Goal: Information Seeking & Learning: Check status

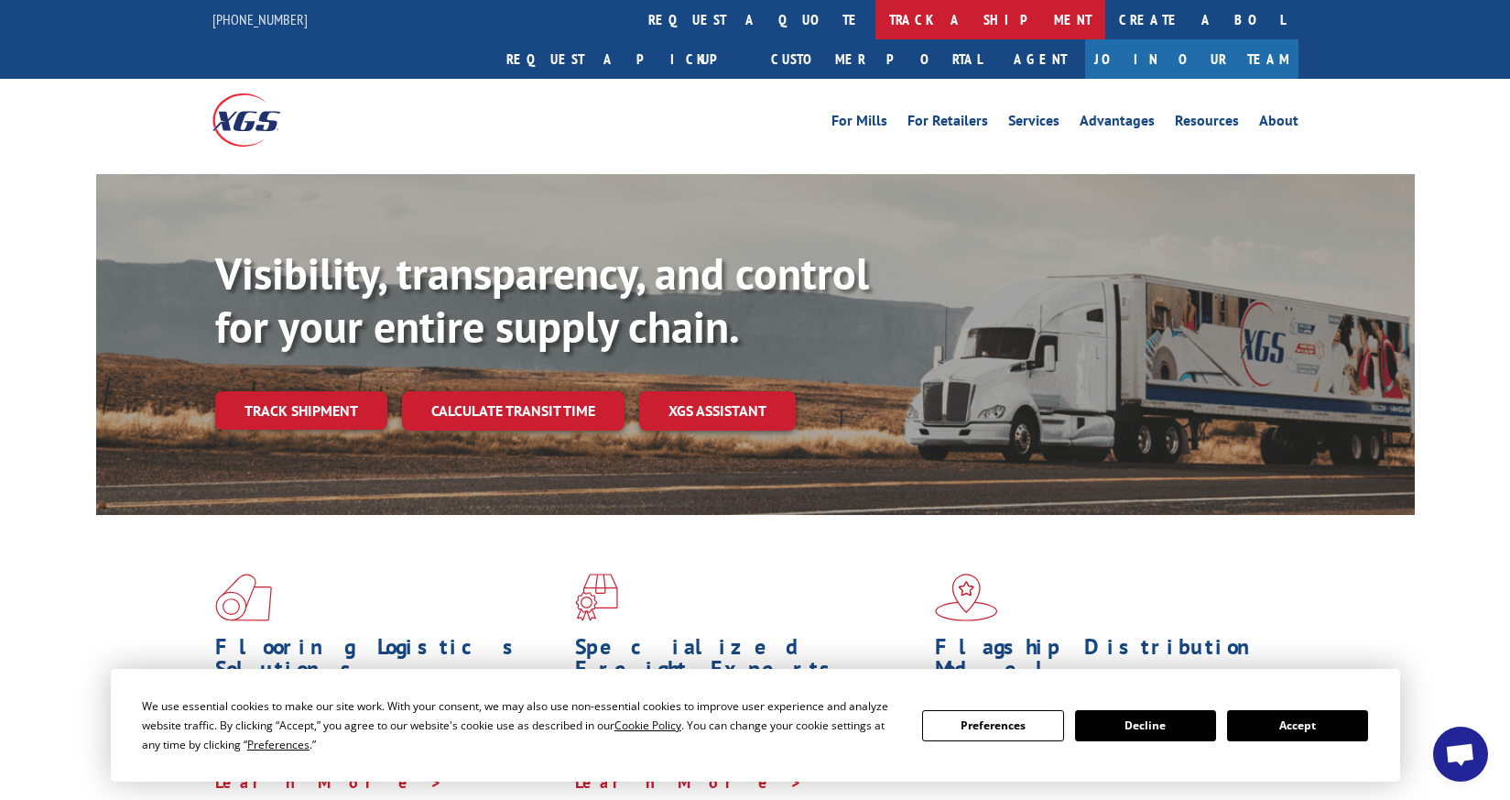
click at [876, 13] on link "track a shipment" at bounding box center [991, 19] width 230 height 39
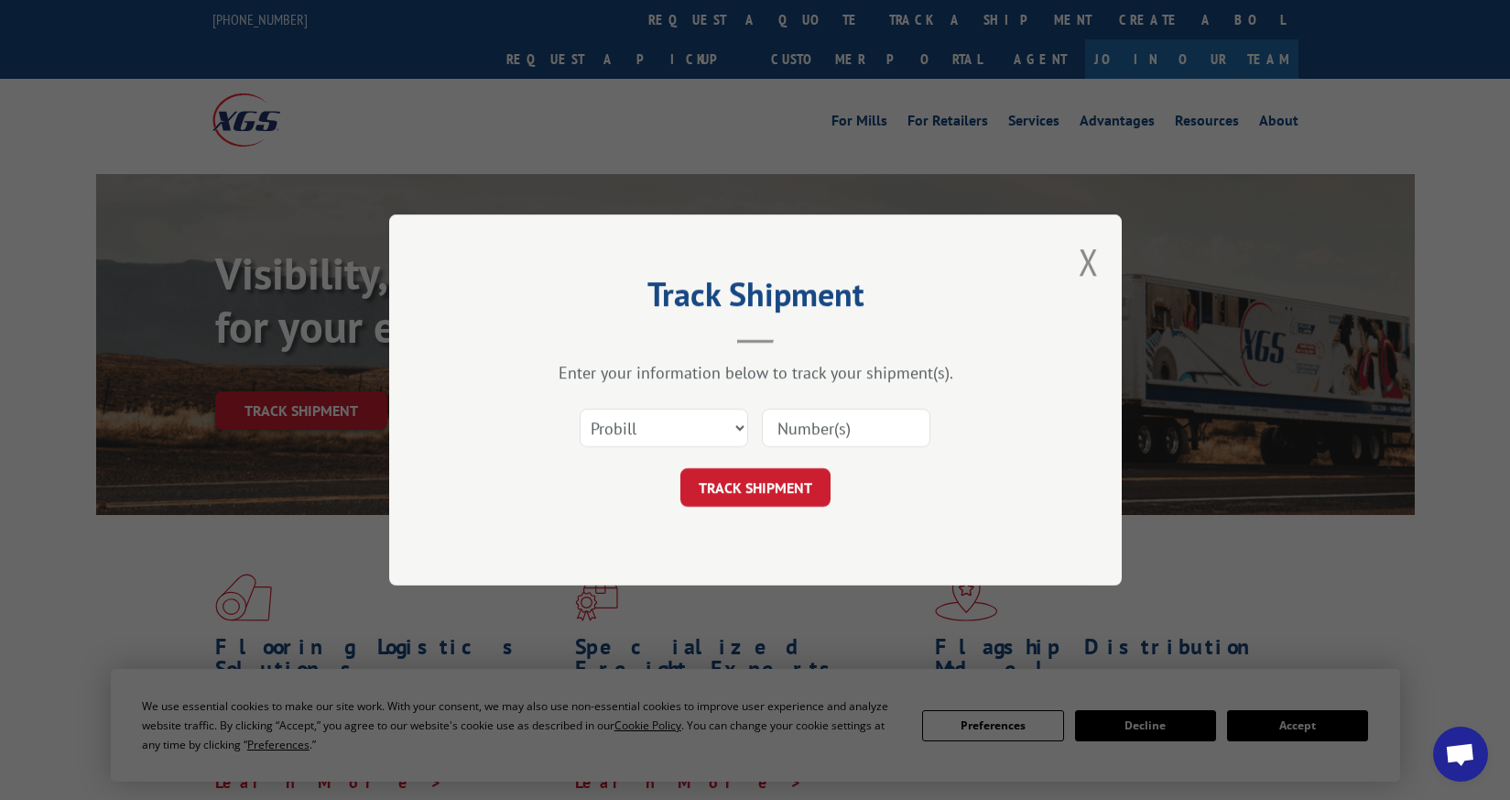
click at [834, 424] on input at bounding box center [846, 427] width 169 height 38
type input "12970636"
click button "TRACK SHIPMENT" at bounding box center [756, 487] width 150 height 38
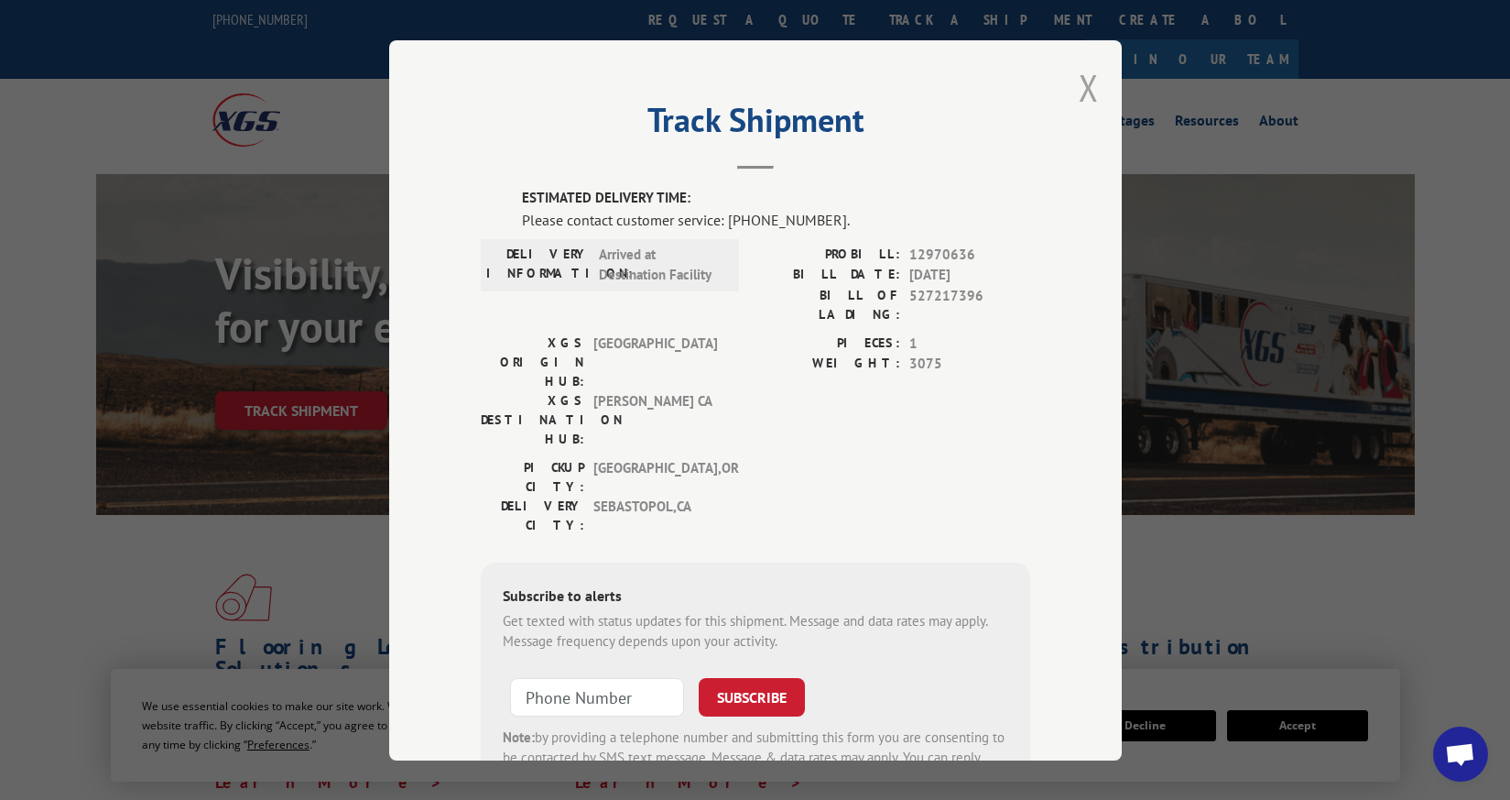
click at [1087, 82] on button "Close modal" at bounding box center [1089, 87] width 20 height 49
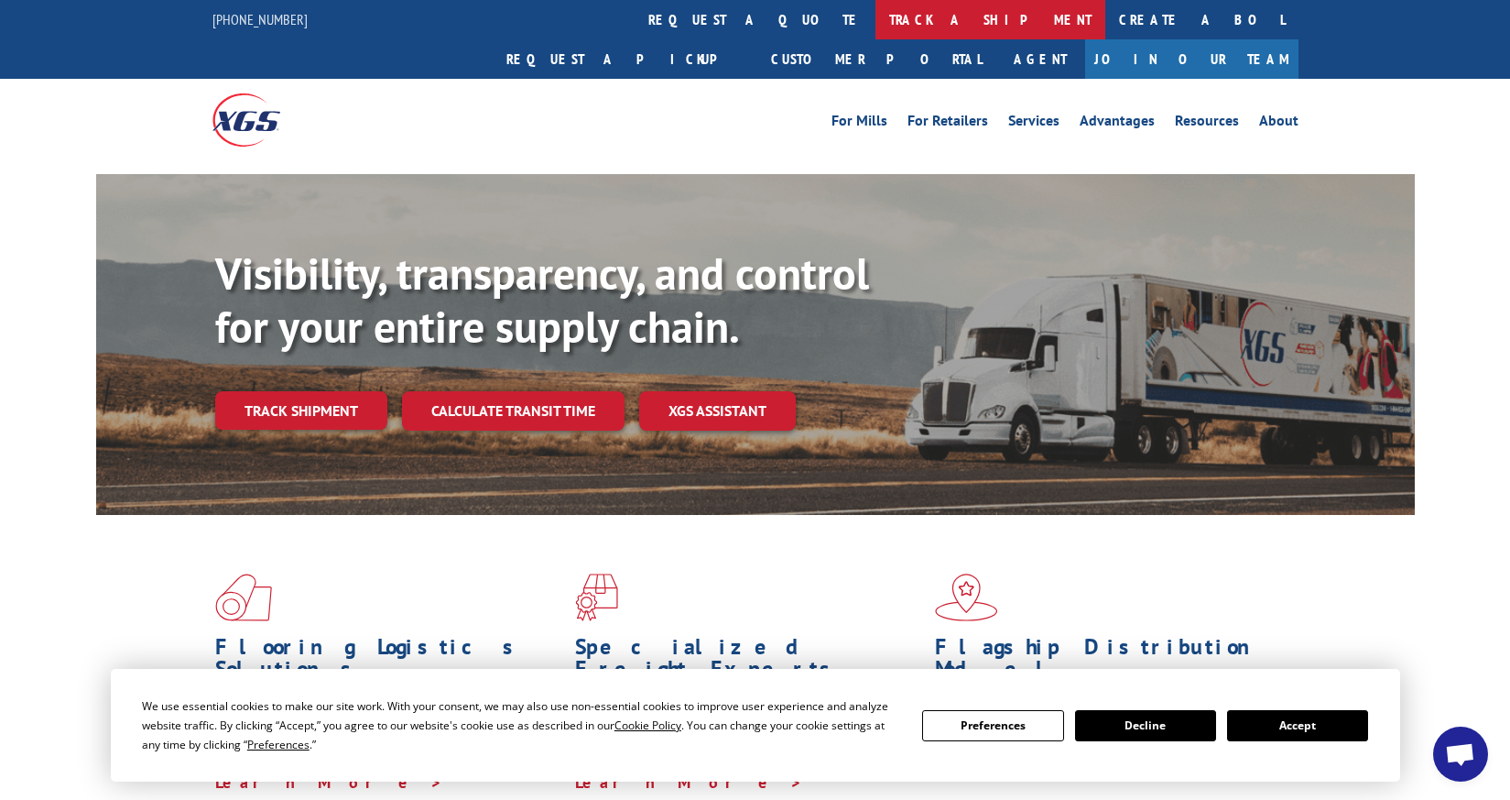
click at [876, 14] on link "track a shipment" at bounding box center [991, 19] width 230 height 39
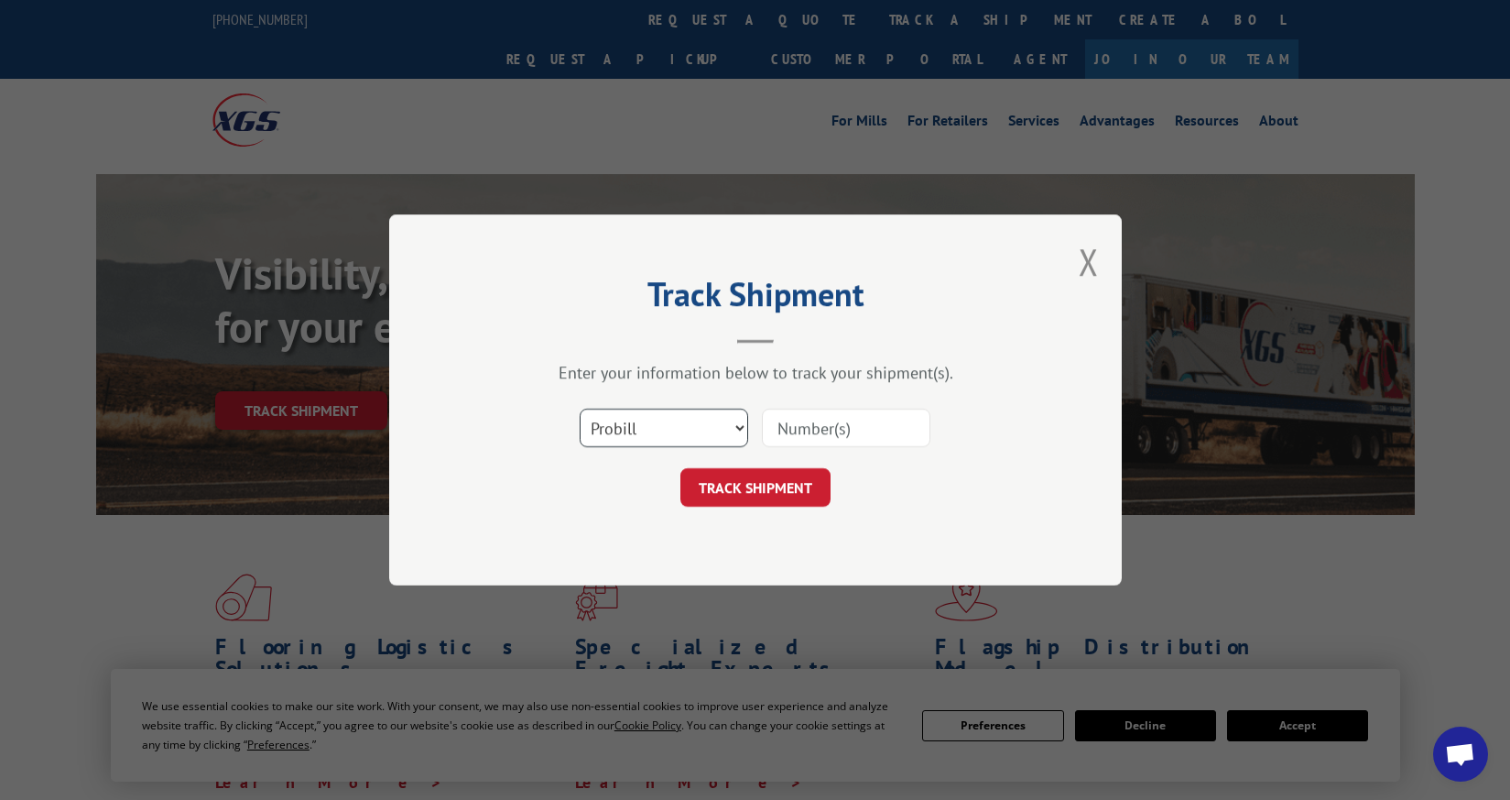
click at [733, 434] on select "Select category... Probill BOL PO" at bounding box center [664, 427] width 169 height 38
select select "bol"
click at [580, 408] on select "Select category... Probill BOL PO" at bounding box center [664, 427] width 169 height 38
click at [814, 419] on input at bounding box center [846, 427] width 169 height 38
type input "3376989"
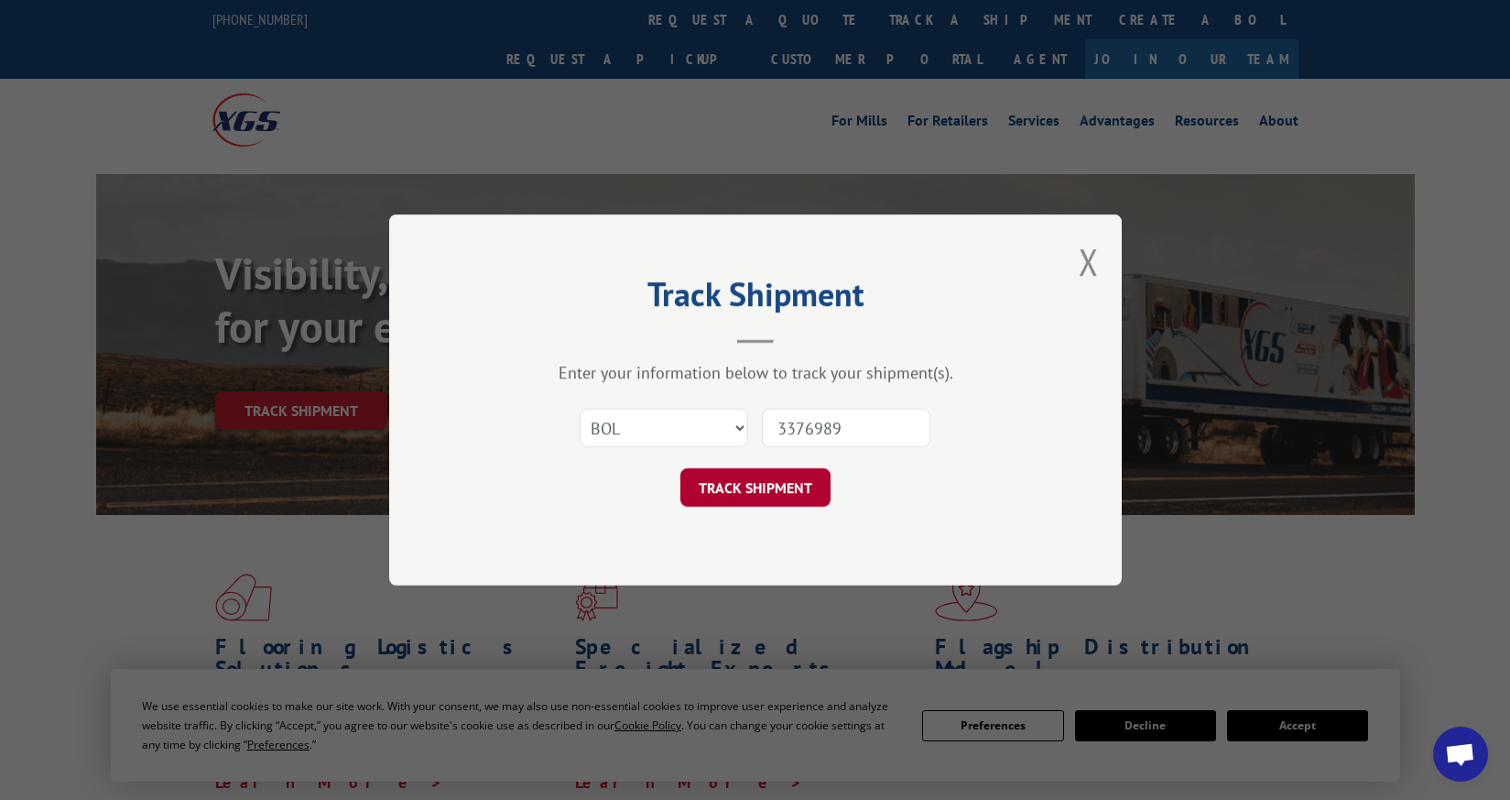
click at [791, 488] on button "TRACK SHIPMENT" at bounding box center [756, 487] width 150 height 38
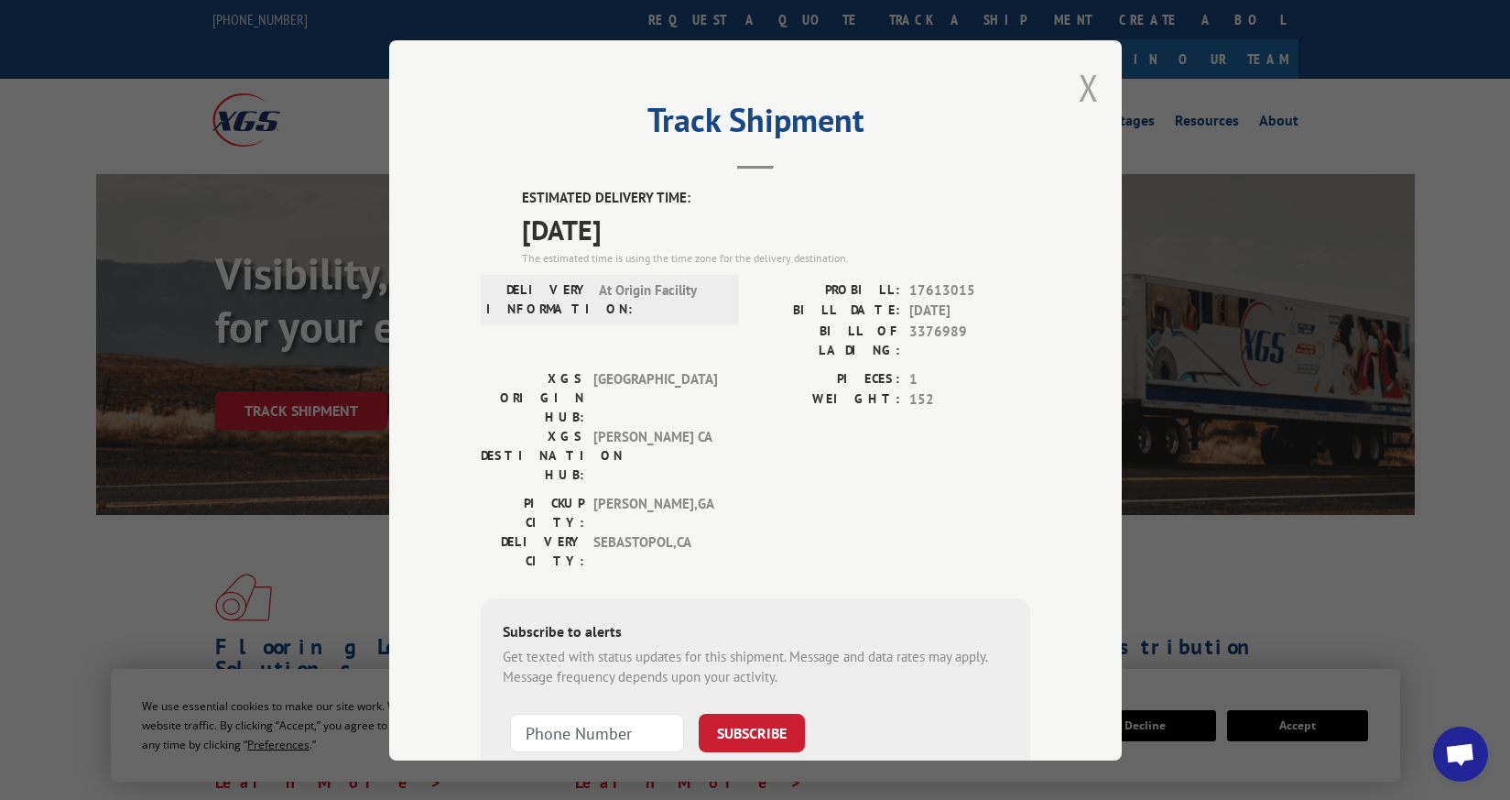
click at [1079, 90] on button "Close modal" at bounding box center [1089, 87] width 20 height 49
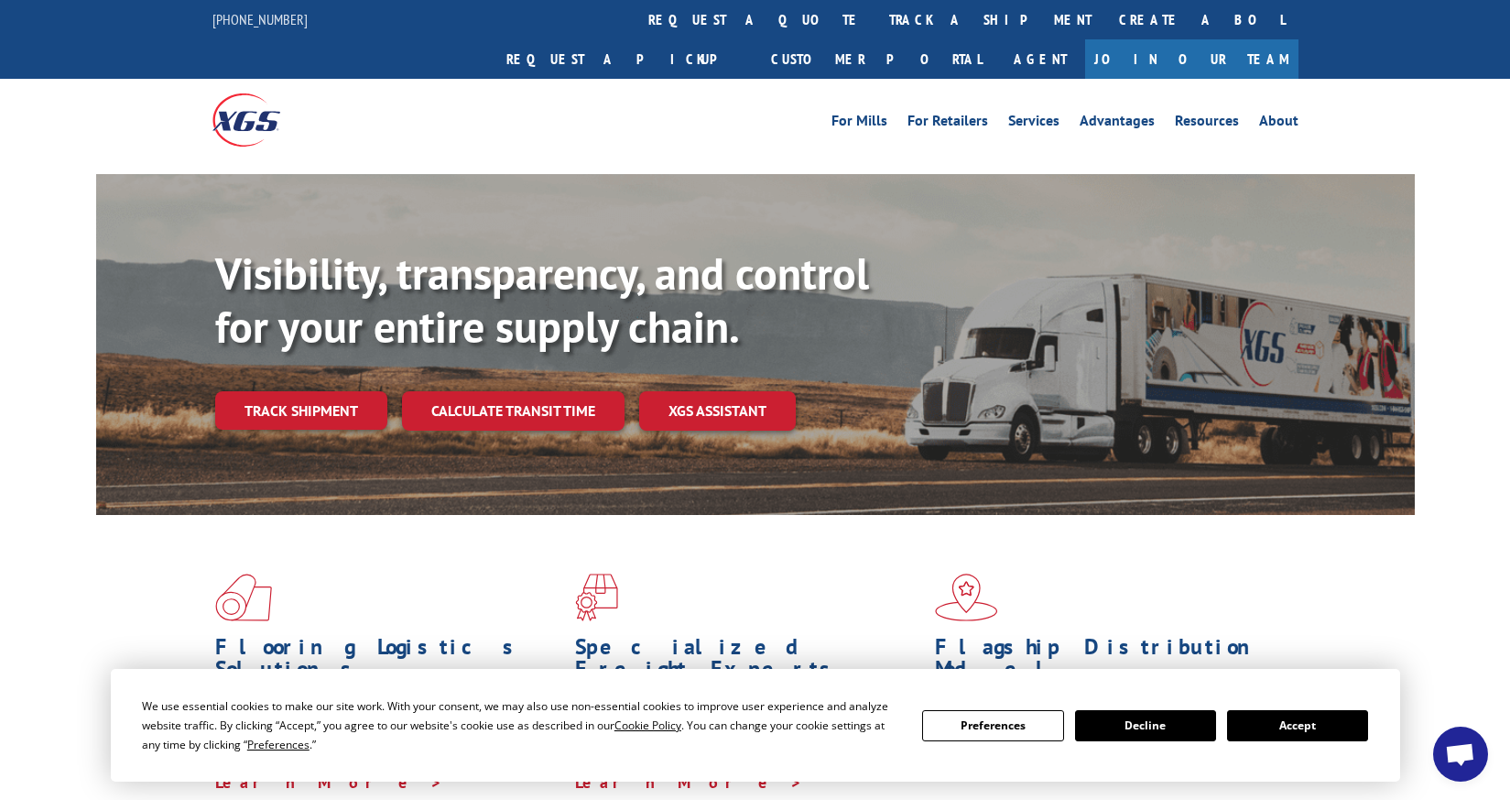
click at [876, 20] on link "track a shipment" at bounding box center [991, 19] width 230 height 39
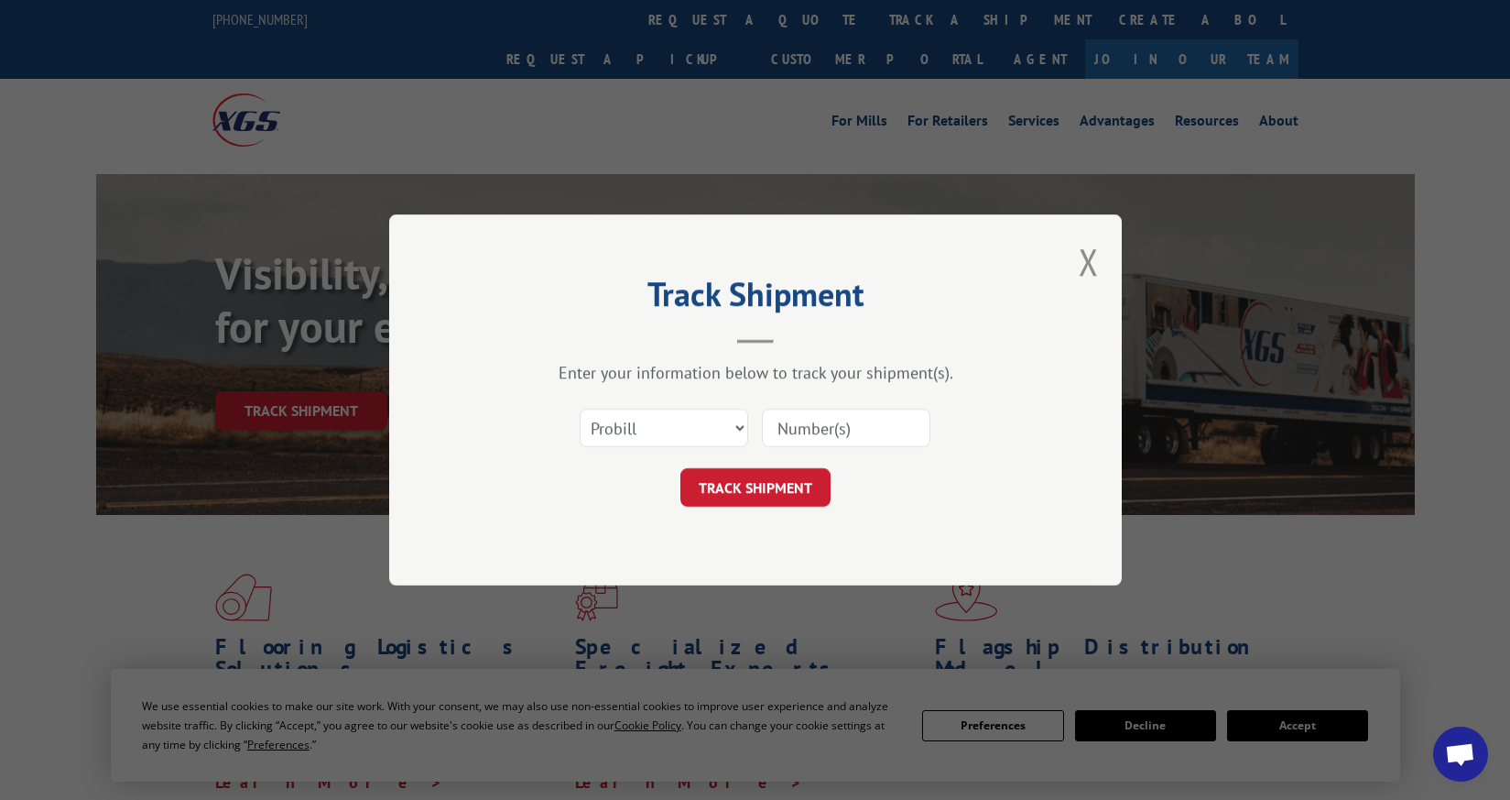
click at [784, 420] on input at bounding box center [846, 427] width 169 height 38
type input "17592430"
click at [787, 478] on button "TRACK SHIPMENT" at bounding box center [756, 487] width 150 height 38
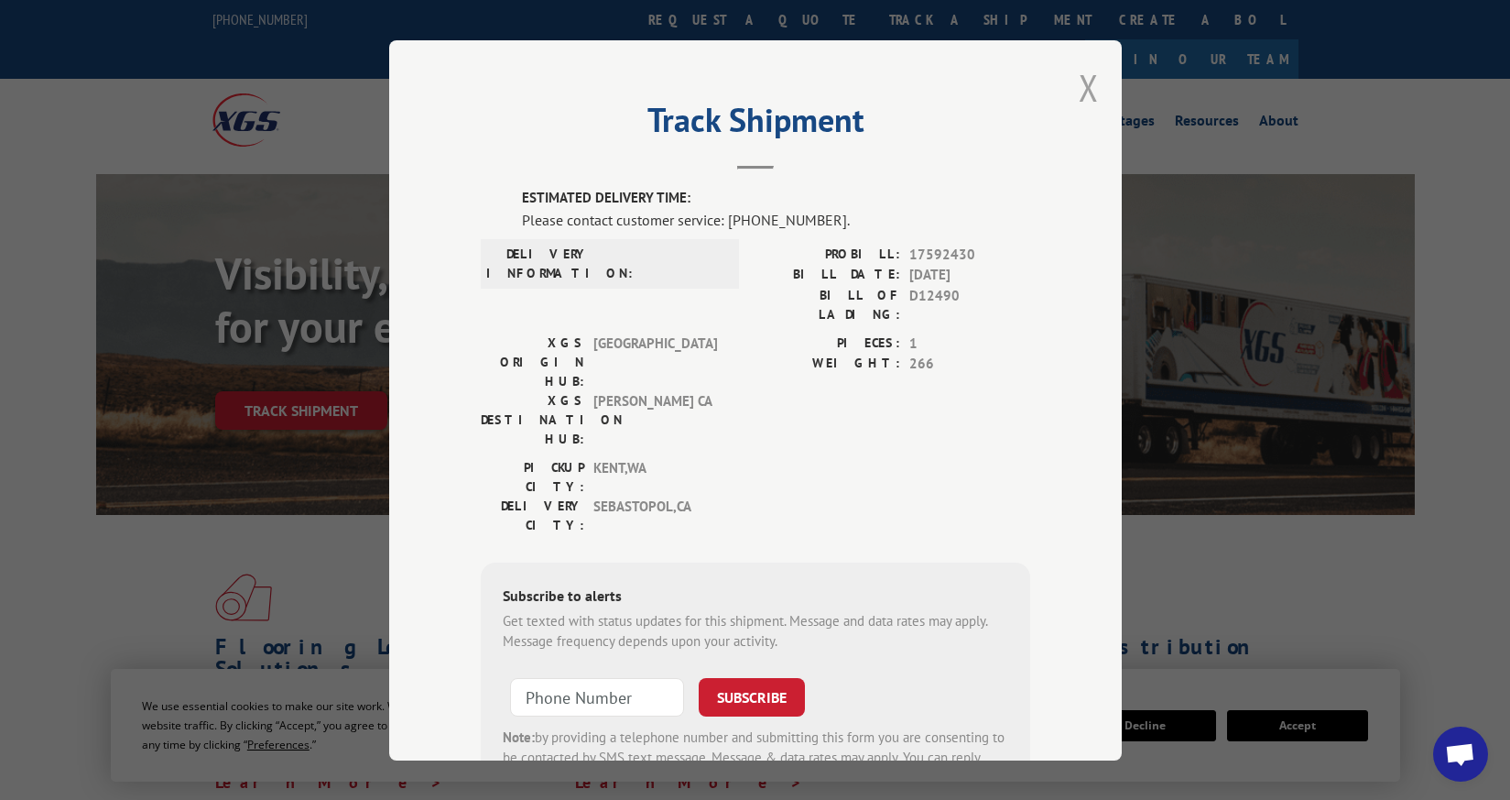
click at [1089, 89] on button "Close modal" at bounding box center [1089, 87] width 20 height 49
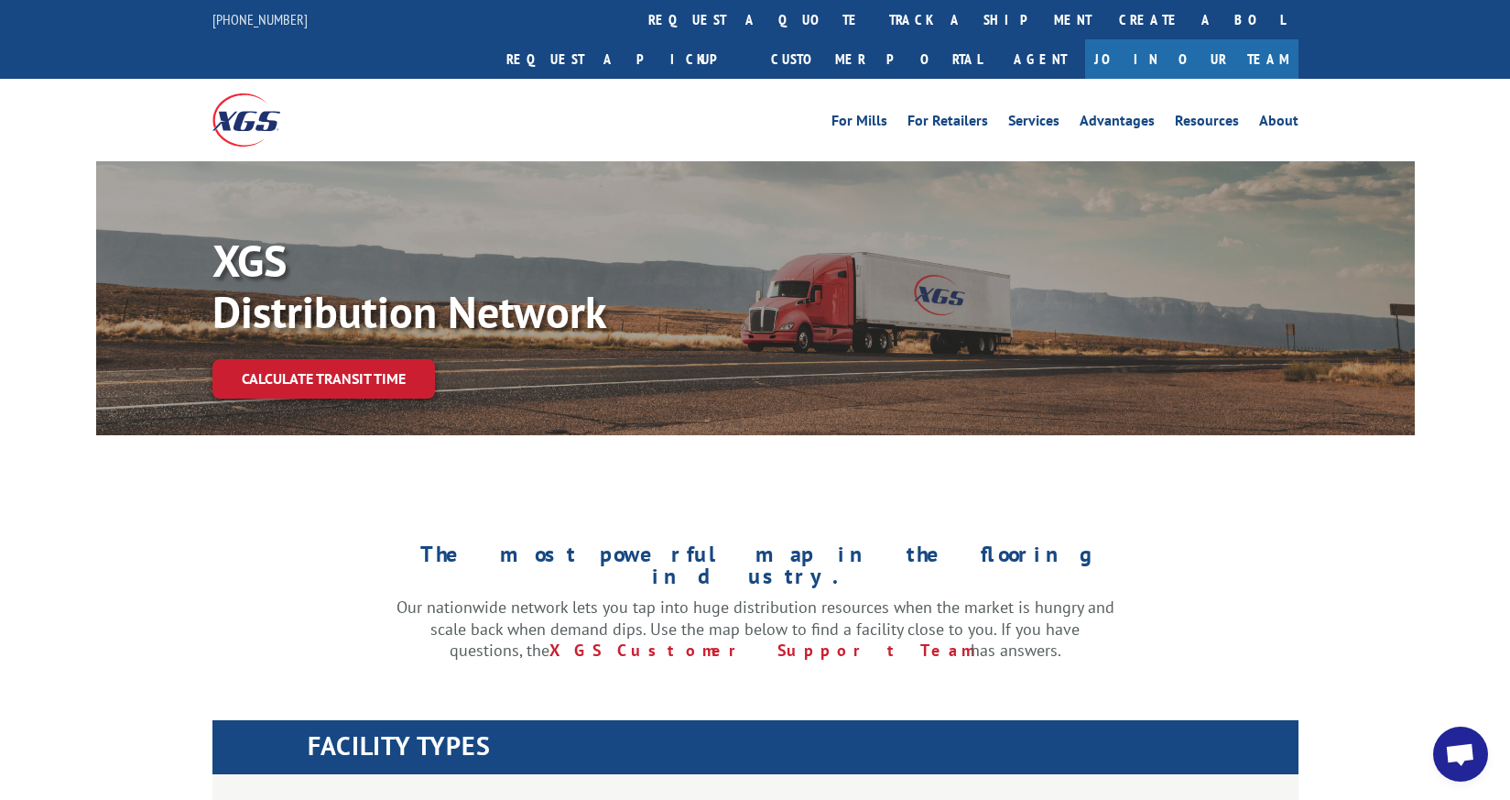
scroll to position [1340, 0]
